Goal: Task Accomplishment & Management: Complete application form

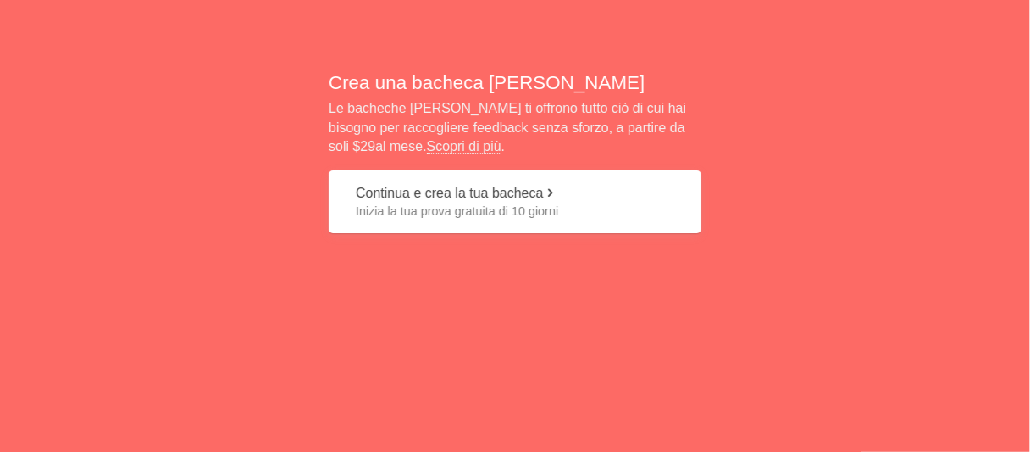
click at [444, 211] on font "Inizia la tua prova gratuita di 10 giorni" at bounding box center [457, 211] width 202 height 14
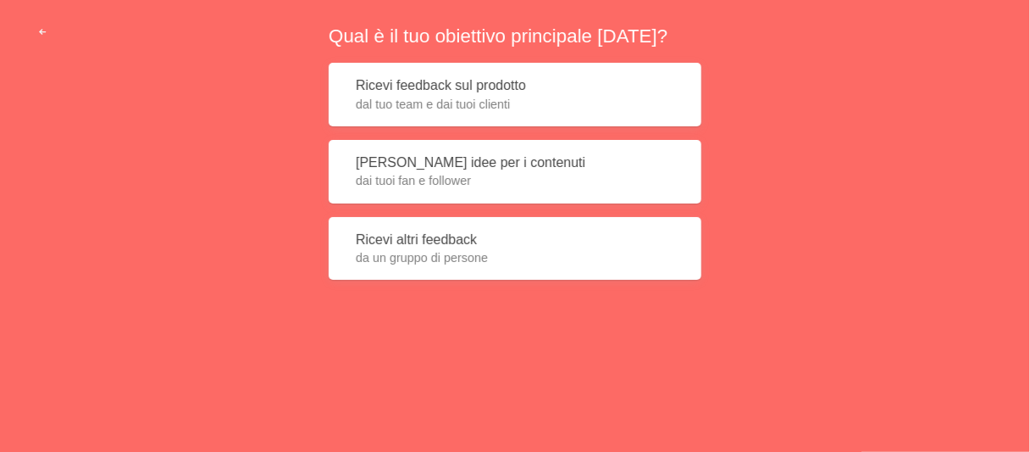
click at [459, 185] on font "dai tuoi fan e follower" at bounding box center [413, 181] width 115 height 14
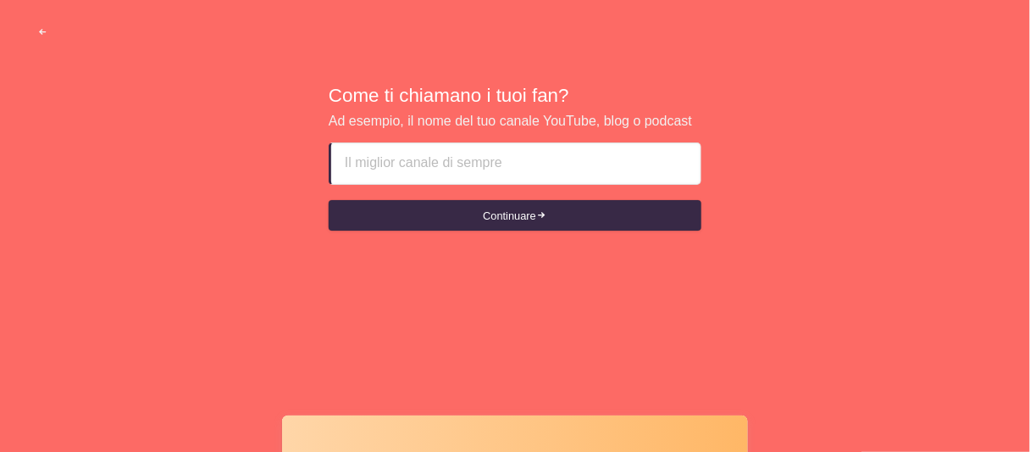
click at [467, 164] on input at bounding box center [516, 163] width 342 height 41
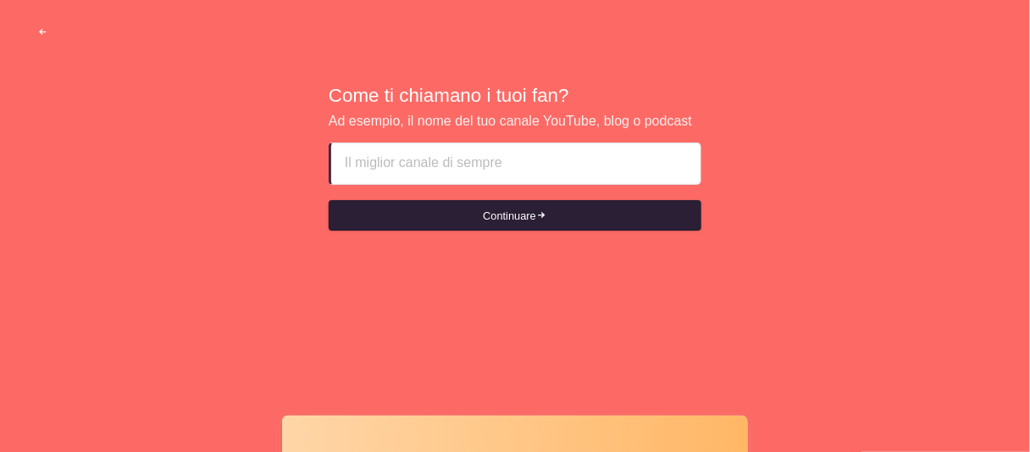
click at [483, 210] on font "Continuare" at bounding box center [509, 214] width 53 height 13
click at [483, 213] on font "Continuare" at bounding box center [509, 214] width 53 height 13
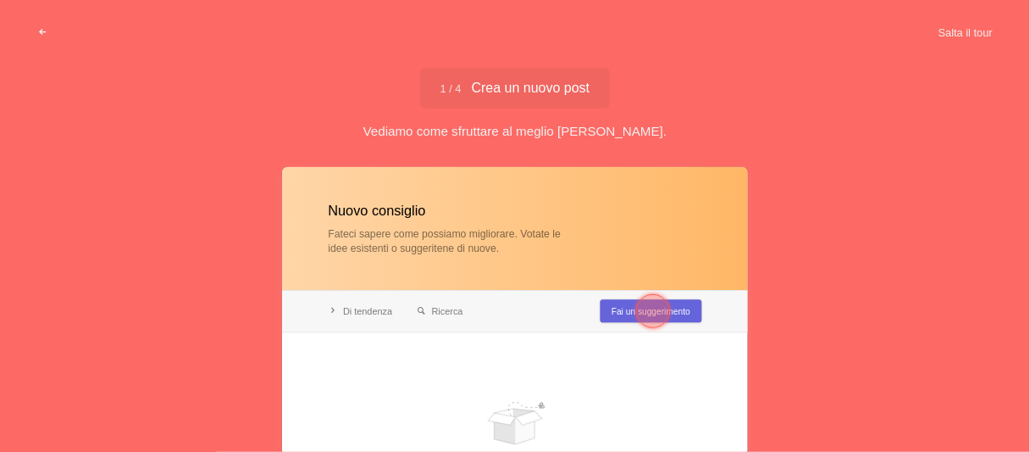
type input "tette"
click at [664, 316] on div at bounding box center [653, 311] width 34 height 34
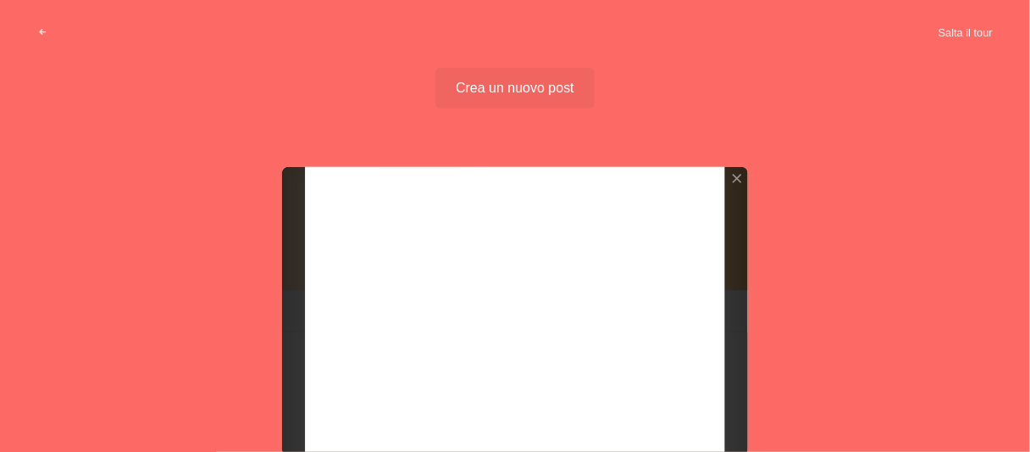
click at [542, 74] on div "Crea un nuovo post Crea un nuovo post" at bounding box center [514, 88] width 159 height 41
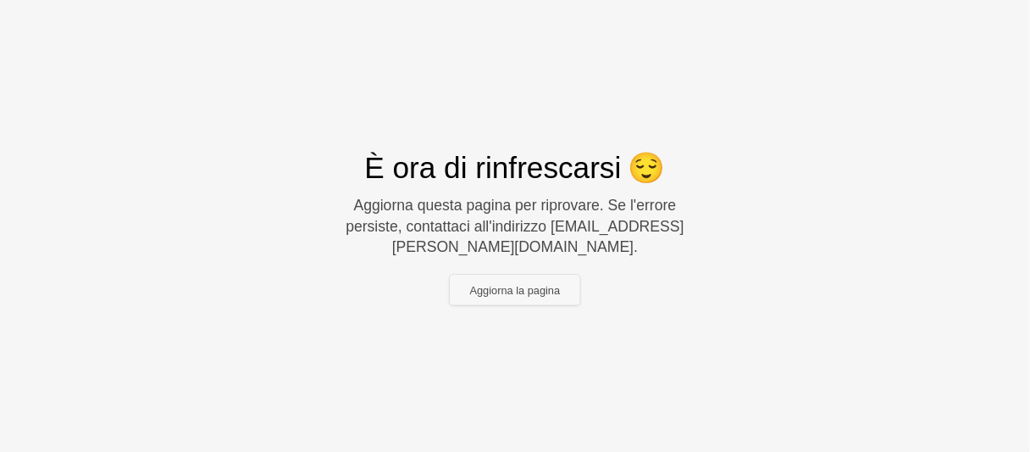
click at [542, 283] on font "Aggiorna la pagina" at bounding box center [515, 289] width 91 height 13
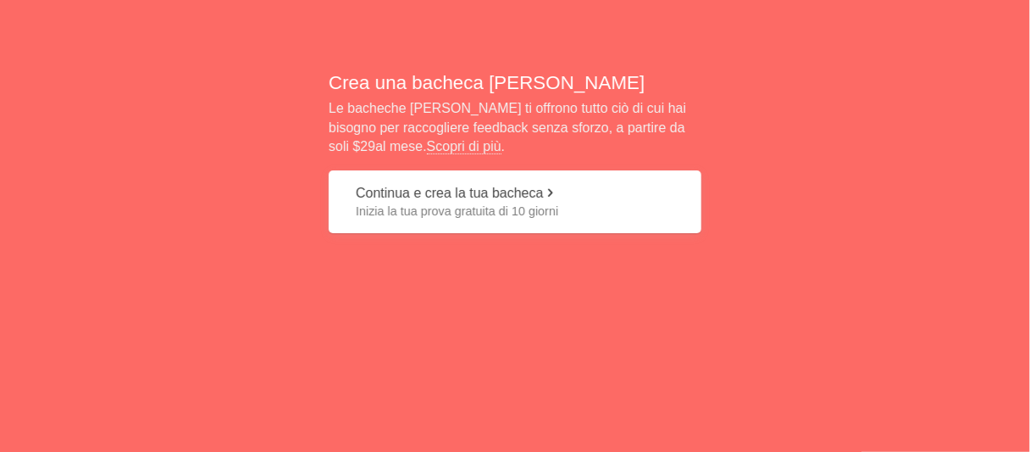
click at [540, 225] on button "Continua e crea la tua bacheca Inizia la tua prova gratuita di 10 giorni" at bounding box center [515, 202] width 373 height 64
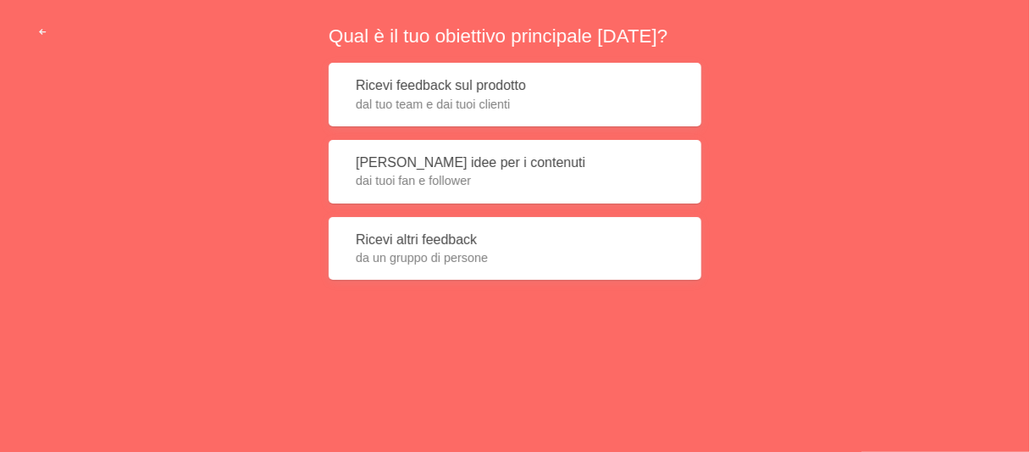
click at [545, 182] on span "dai tuoi fan e follower" at bounding box center [515, 180] width 319 height 17
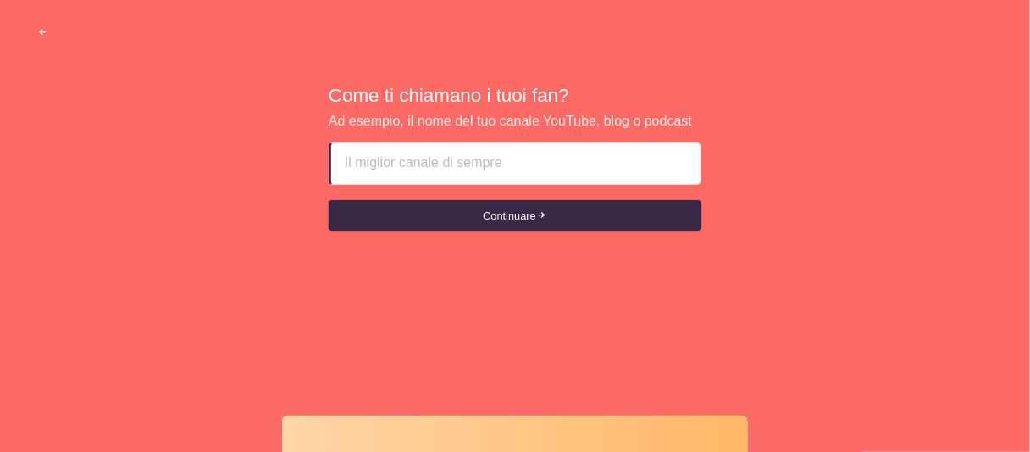
click at [43, 30] on span "button" at bounding box center [42, 32] width 11 height 11
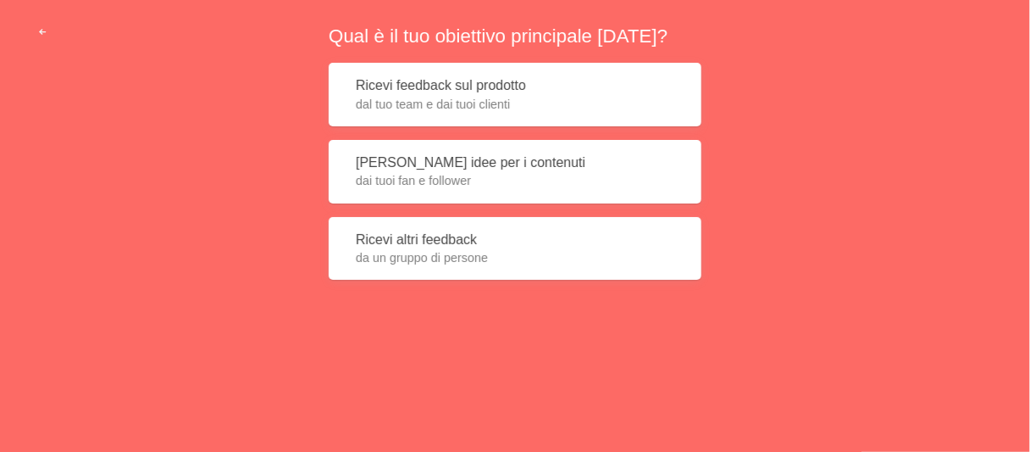
click at [418, 259] on font "da un gruppo di persone" at bounding box center [422, 258] width 132 height 14
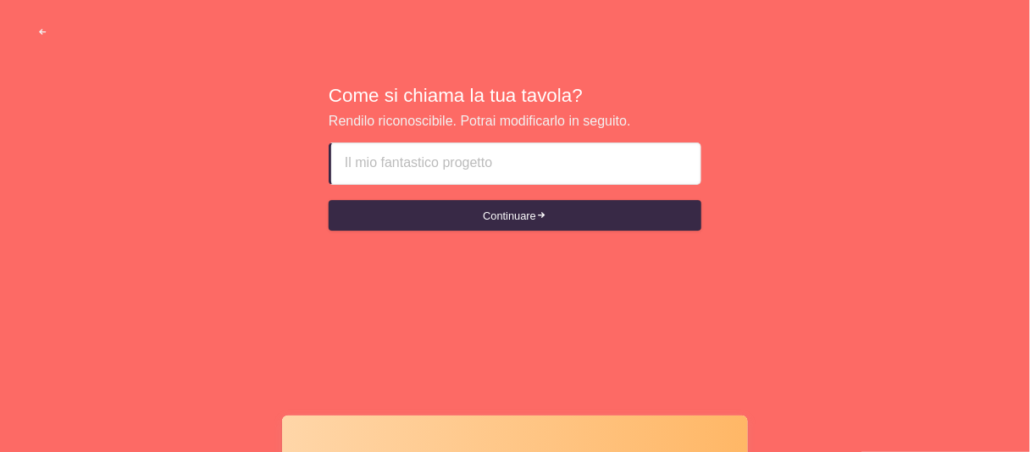
click at [439, 169] on input at bounding box center [516, 163] width 342 height 41
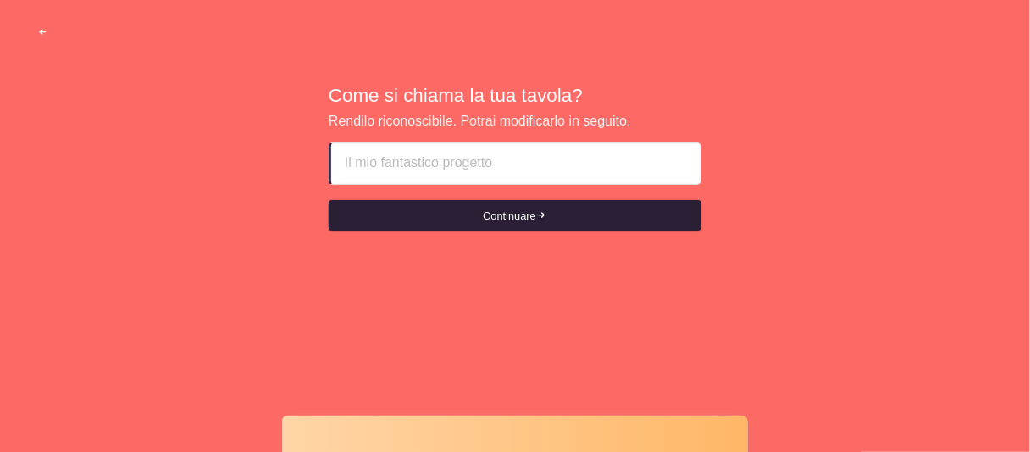
type input "tette"
click at [468, 214] on button "Continuare" at bounding box center [515, 215] width 373 height 31
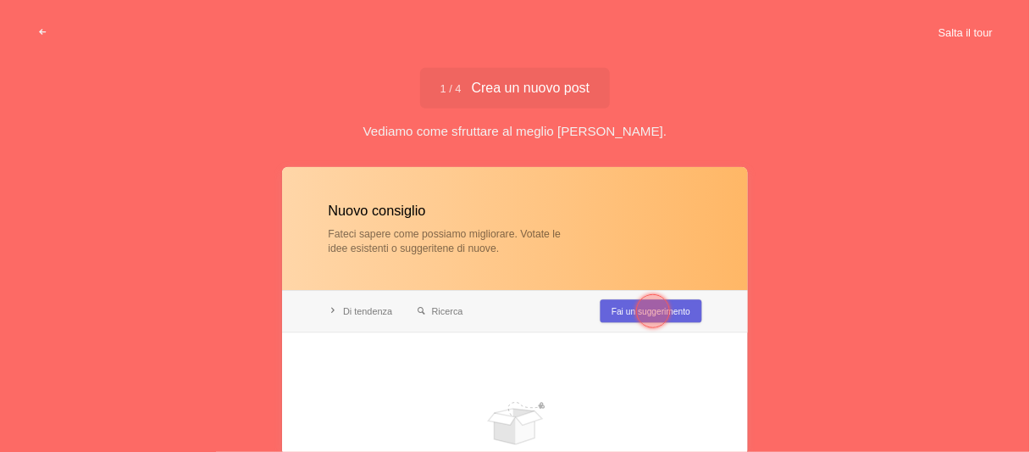
click at [967, 29] on font "Salta il tour" at bounding box center [966, 31] width 54 height 13
